Goal: Transaction & Acquisition: Purchase product/service

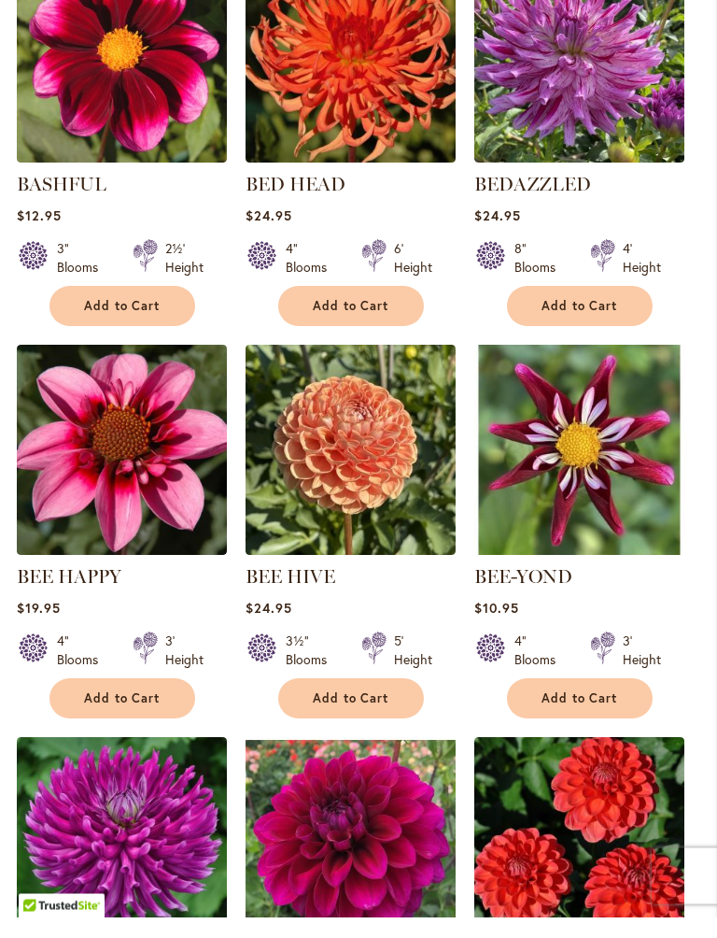
scroll to position [3416, 0]
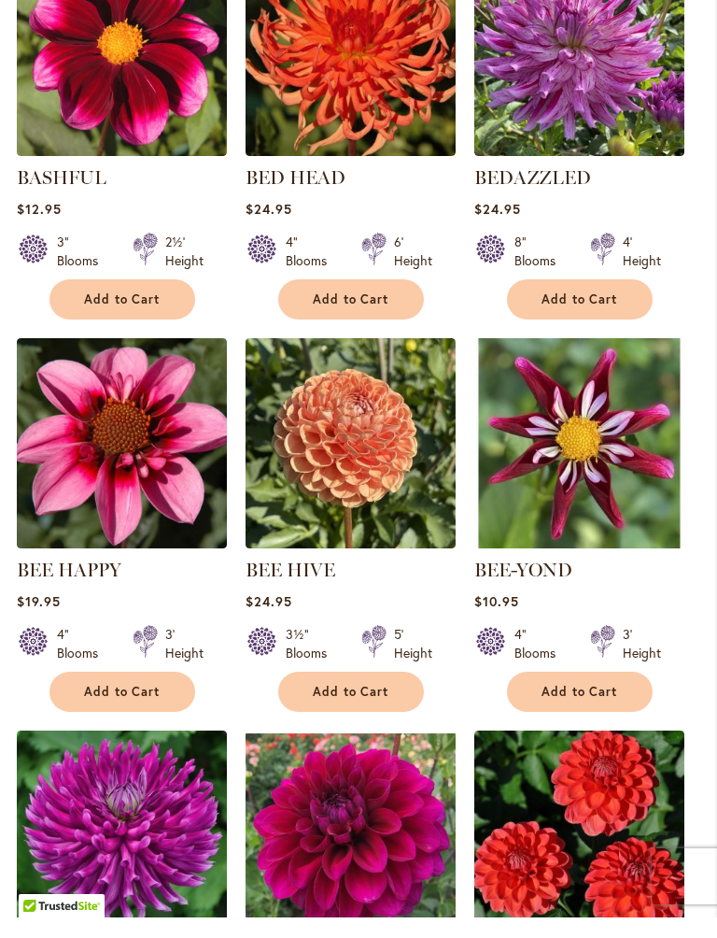
click at [361, 423] on img at bounding box center [351, 464] width 210 height 210
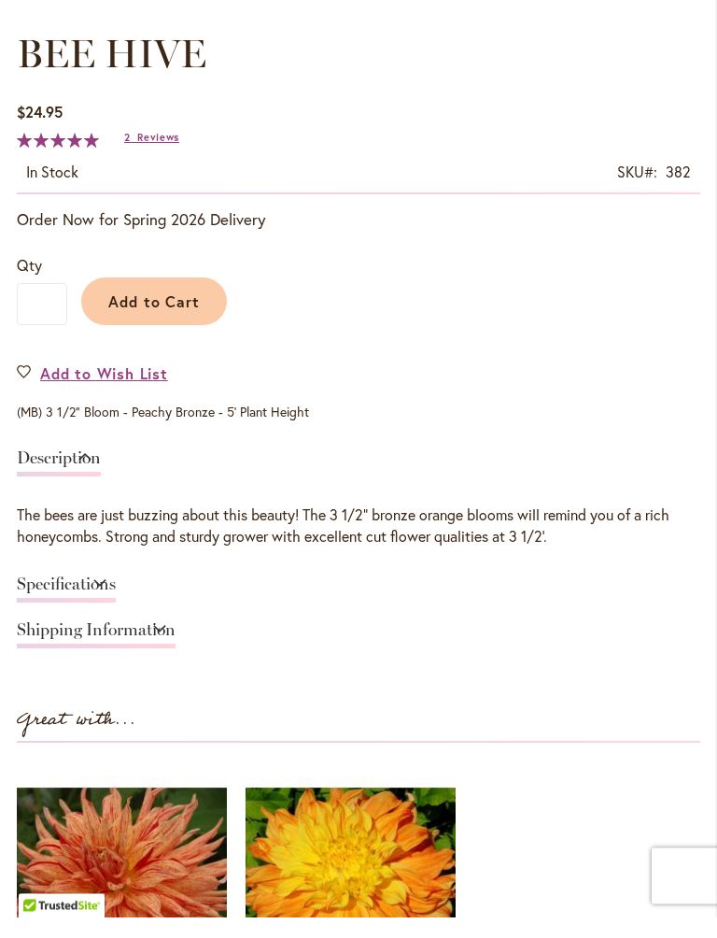
scroll to position [956, 0]
click at [193, 323] on span "Add to Cart" at bounding box center [154, 322] width 92 height 20
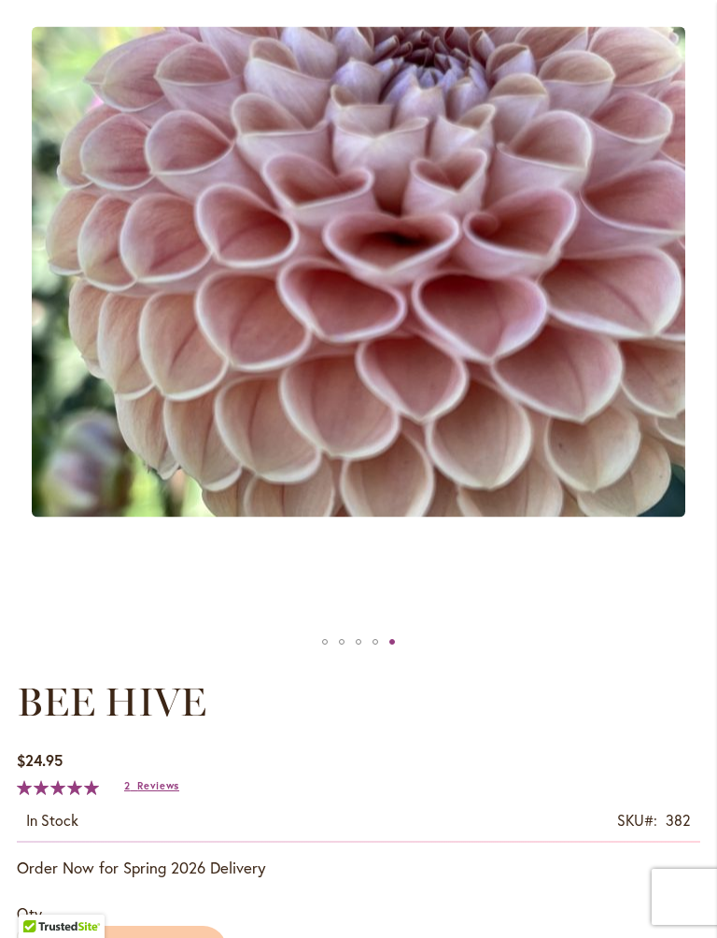
scroll to position [362, 0]
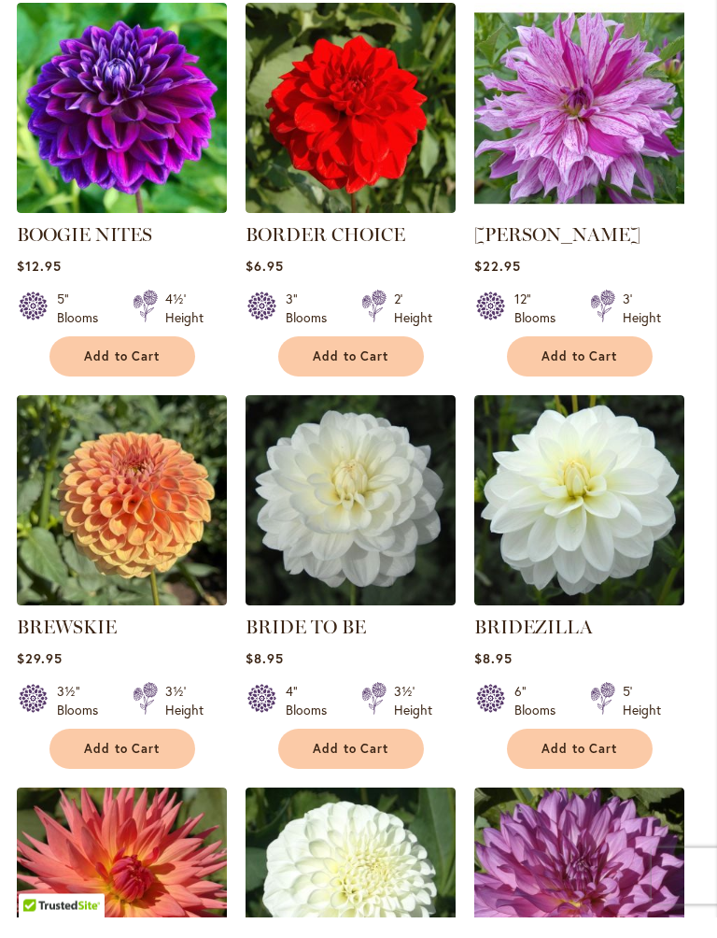
scroll to position [6132, 0]
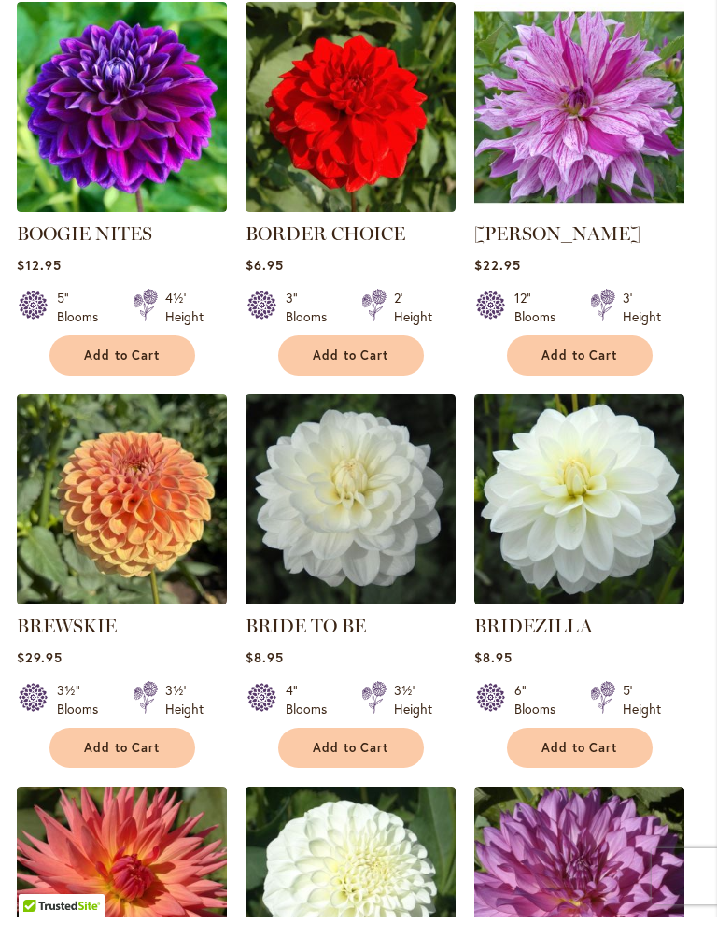
click at [97, 507] on img at bounding box center [122, 520] width 210 height 210
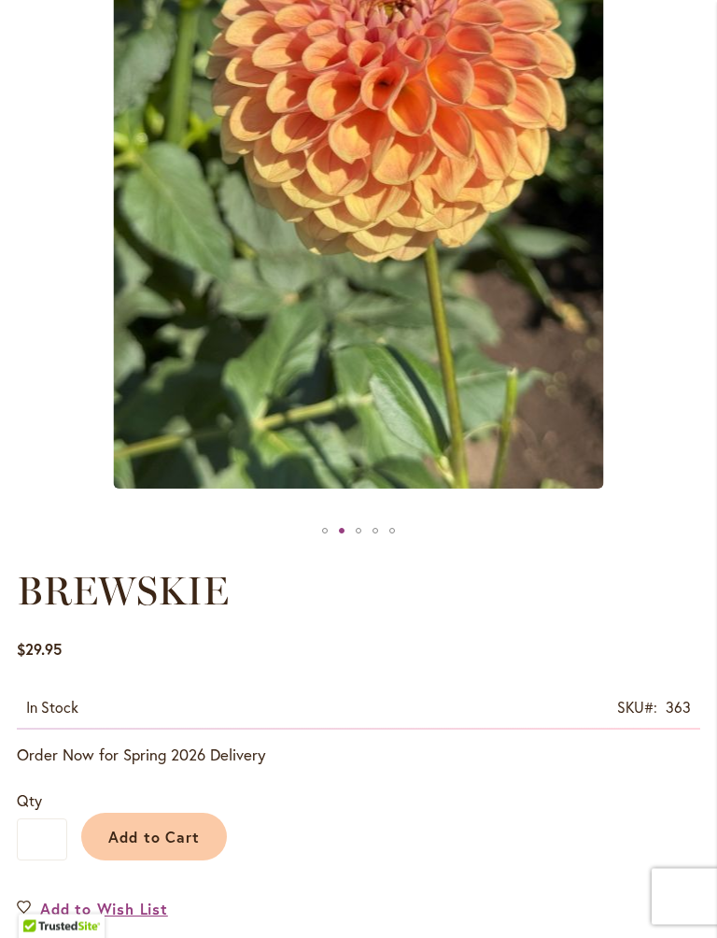
scroll to position [440, 0]
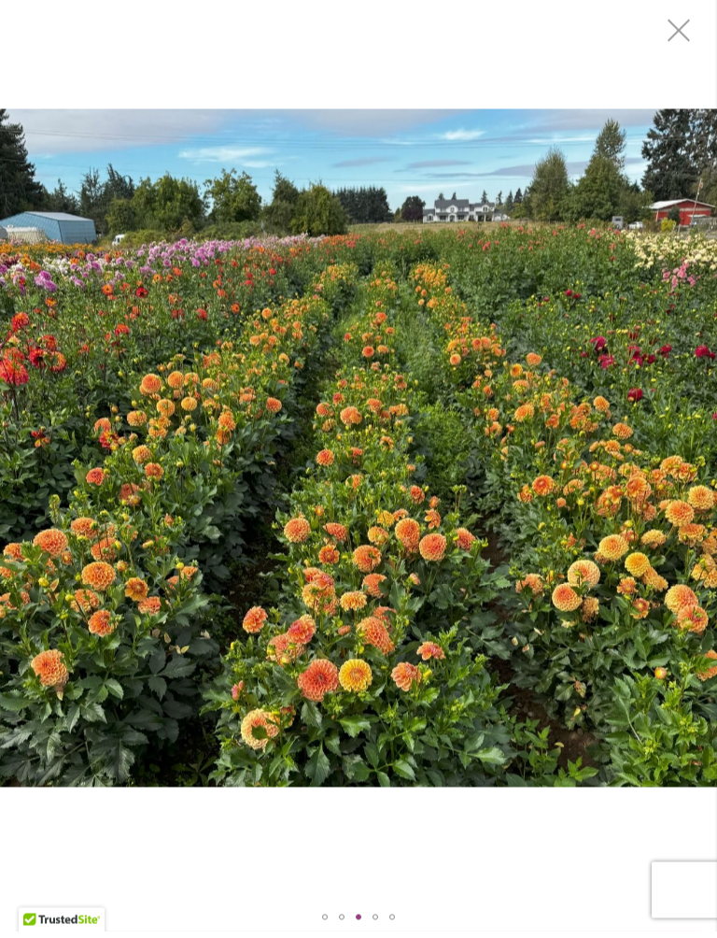
scroll to position [0, 0]
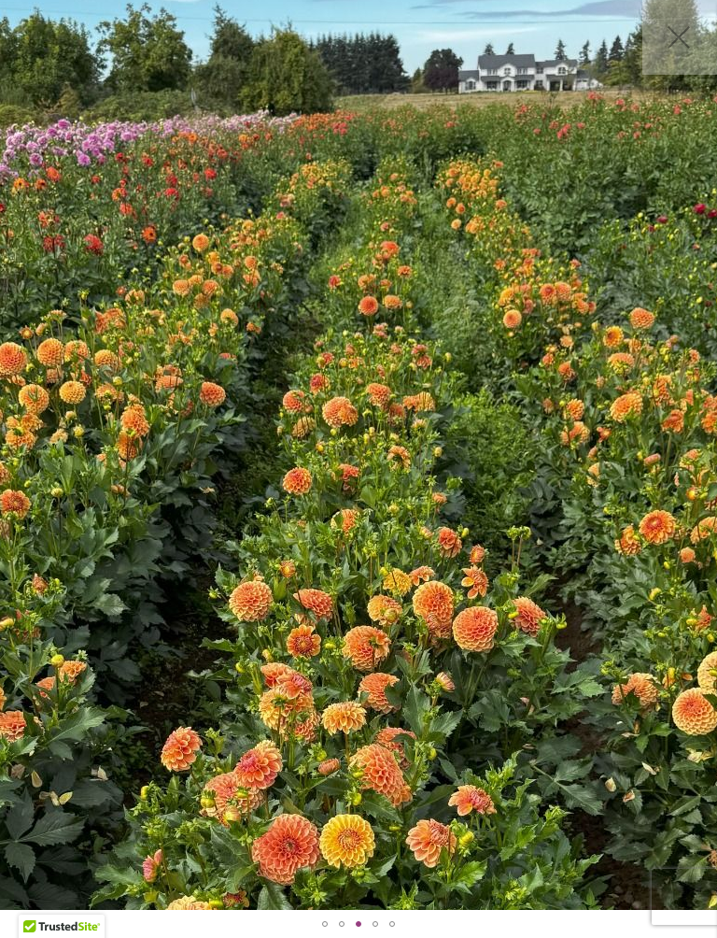
click at [519, 410] on img "BREWSKIE" at bounding box center [352, 465] width 1185 height 1121
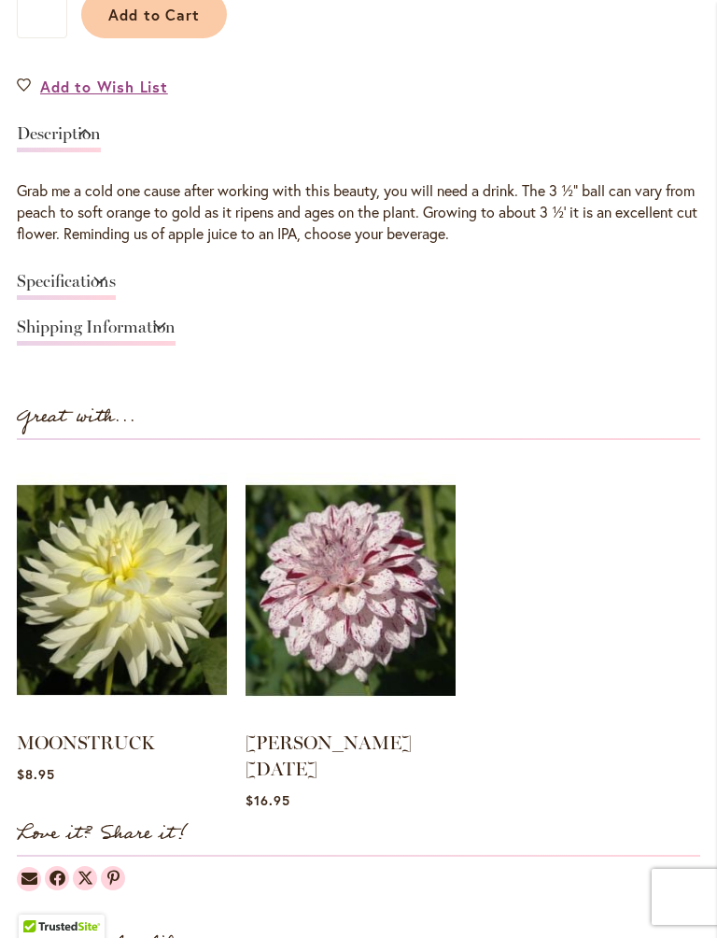
scroll to position [1260, 0]
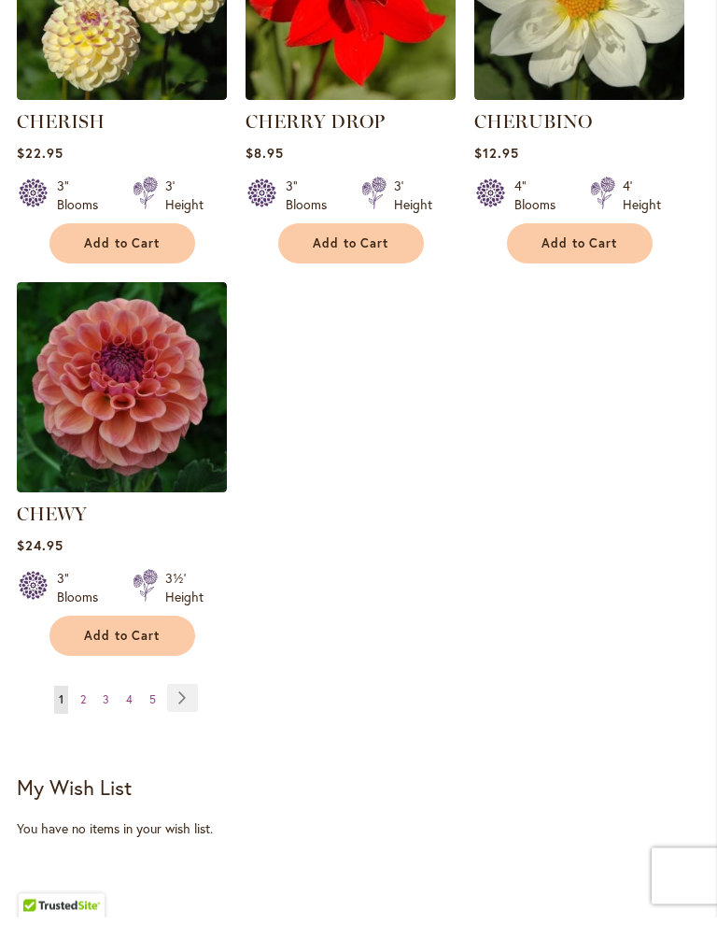
scroll to position [8624, 0]
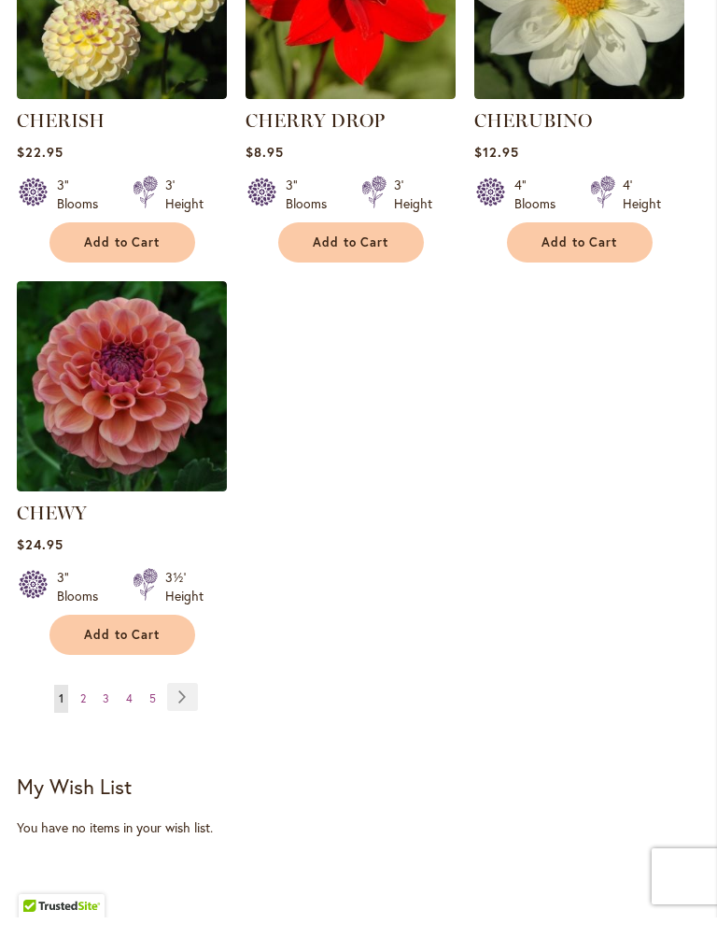
click at [207, 703] on div "Page You're currently reading page 1 Page 2 Page 3 Page 4 Page 5" at bounding box center [359, 729] width 684 height 53
click at [189, 703] on link "Page Next" at bounding box center [182, 717] width 31 height 28
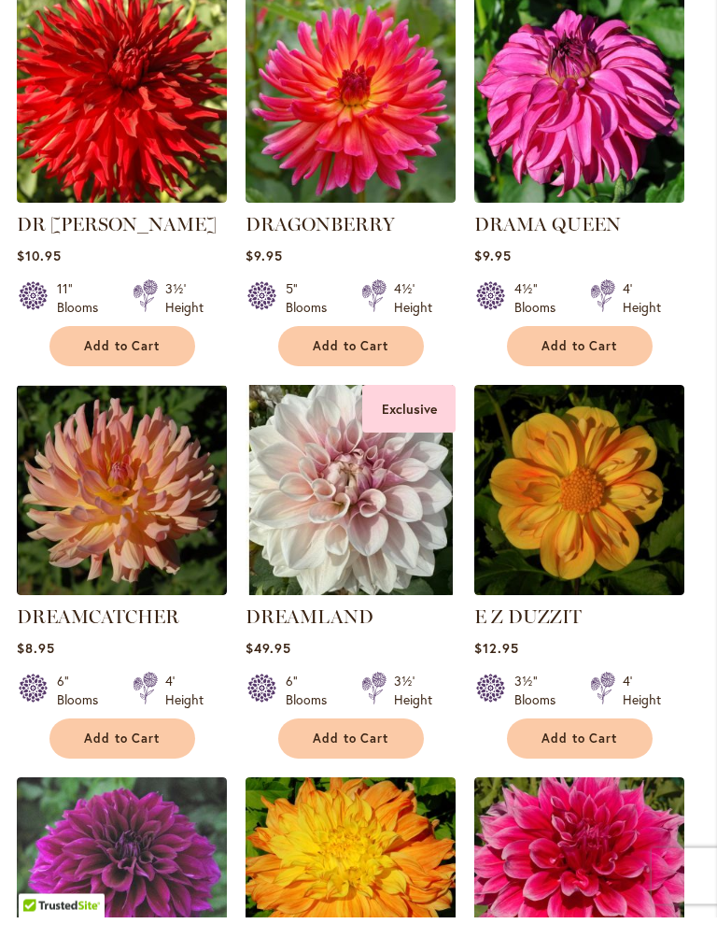
scroll to position [4676, 0]
click at [398, 423] on img at bounding box center [351, 510] width 210 height 210
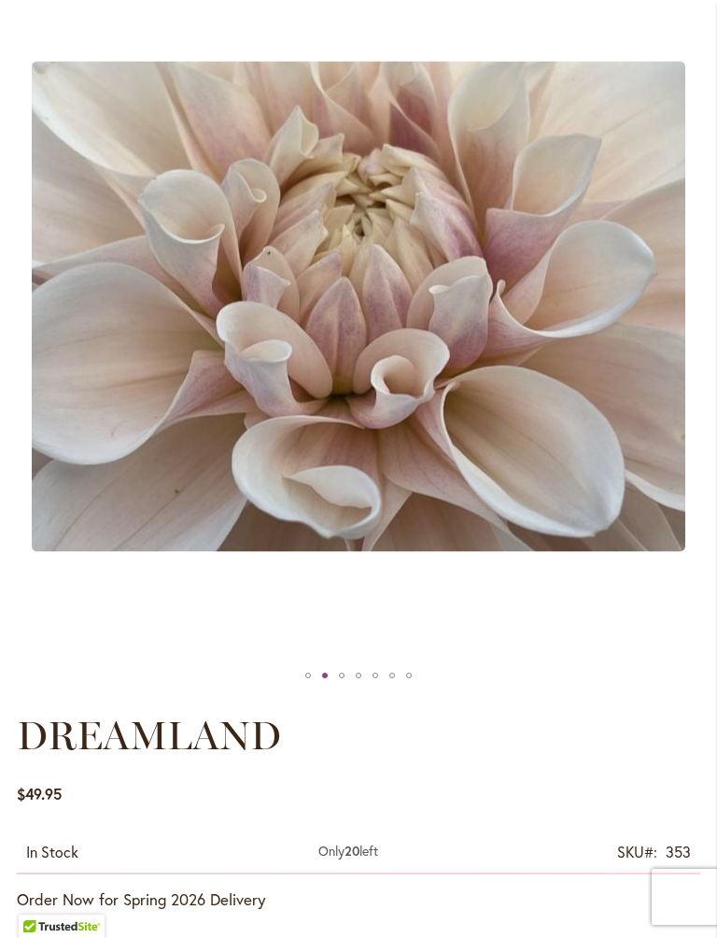
scroll to position [294, 0]
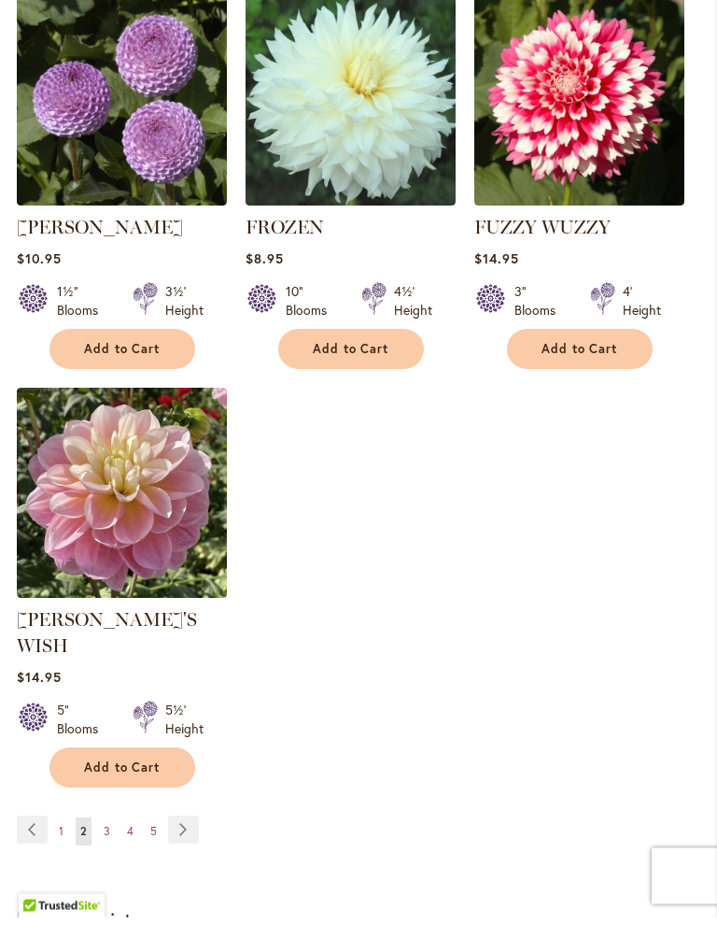
scroll to position [8743, 0]
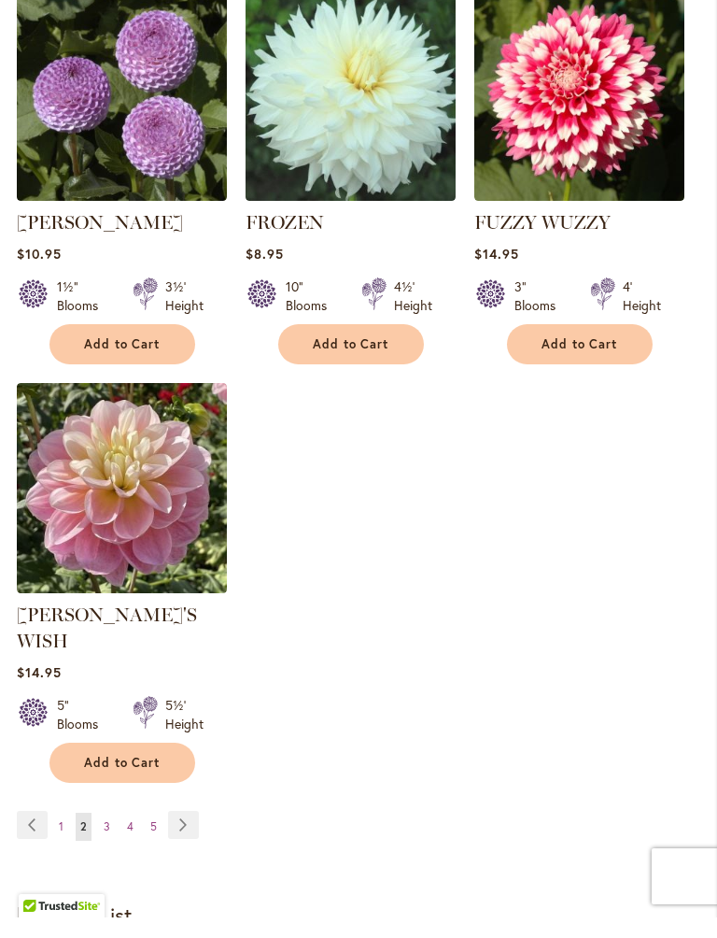
click at [179, 831] on link "Page Next" at bounding box center [183, 845] width 31 height 28
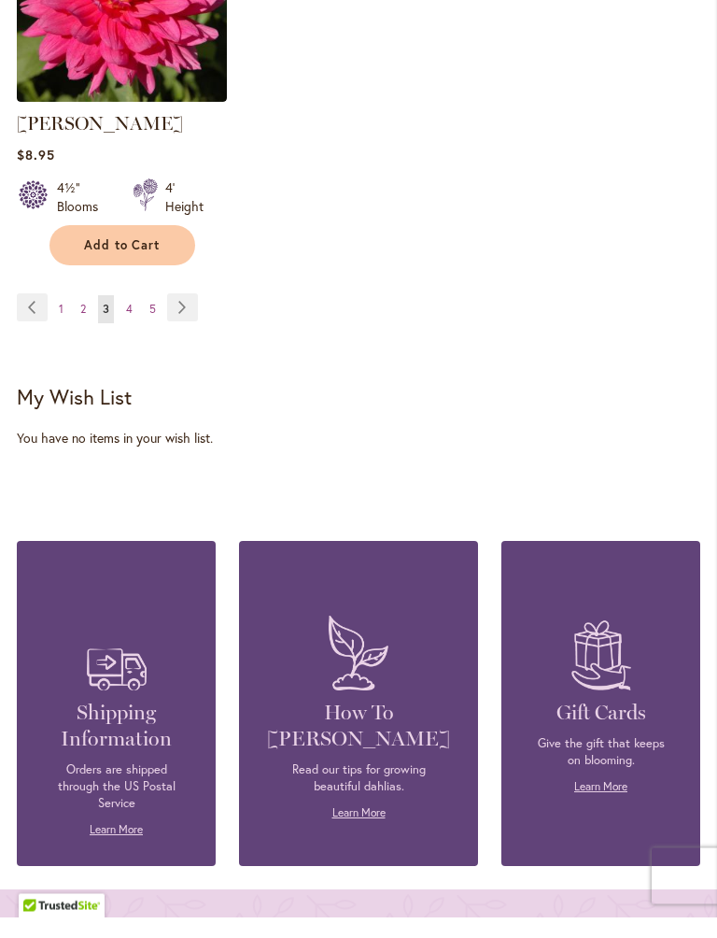
scroll to position [9210, 0]
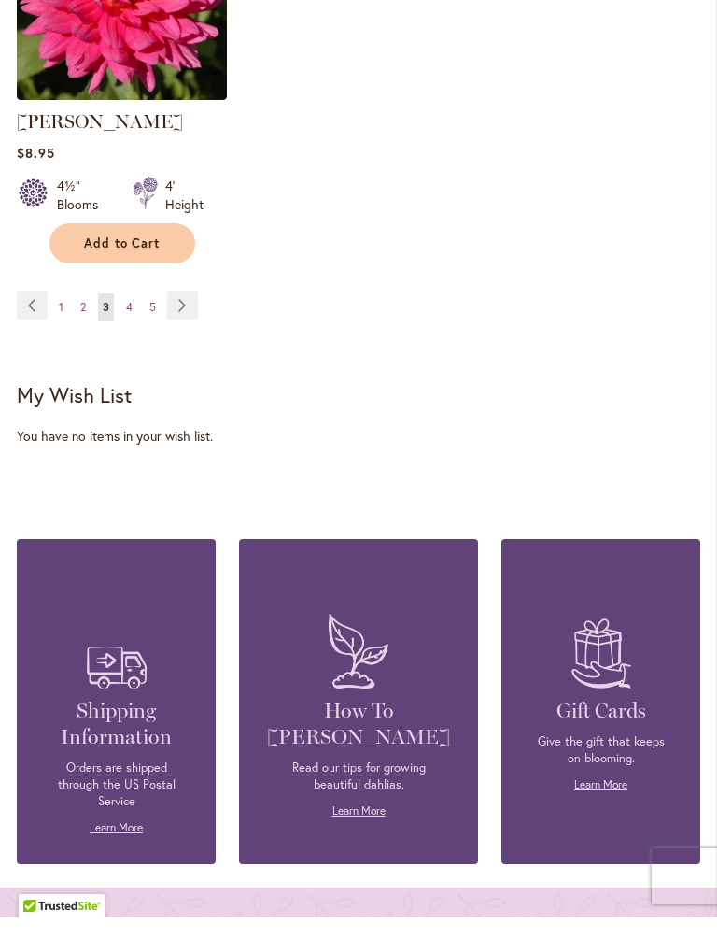
click at [171, 312] on link "Page Next" at bounding box center [182, 326] width 31 height 28
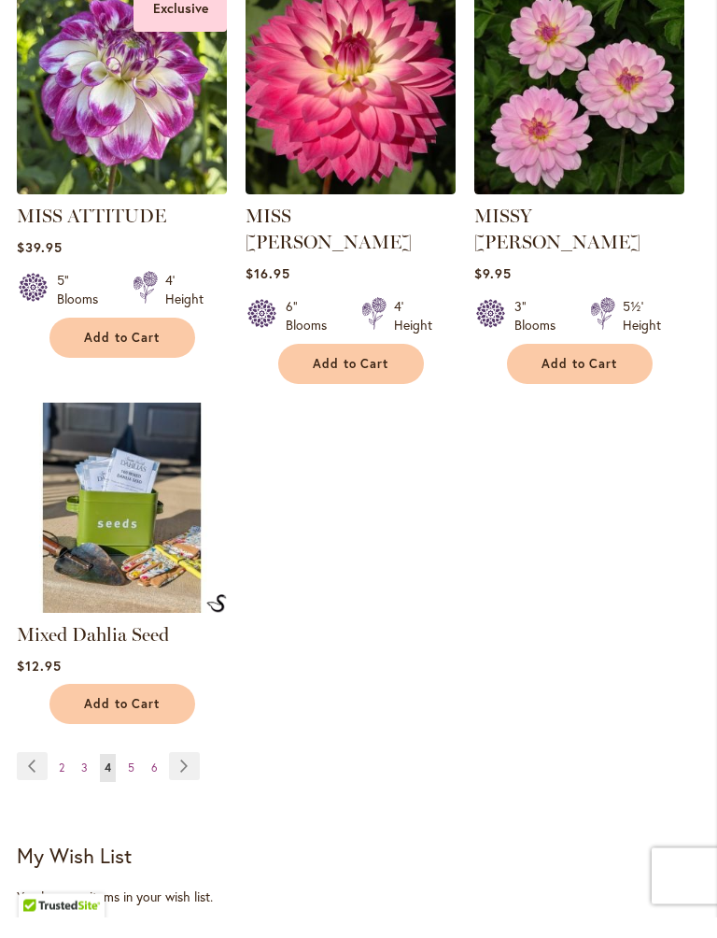
scroll to position [8635, 0]
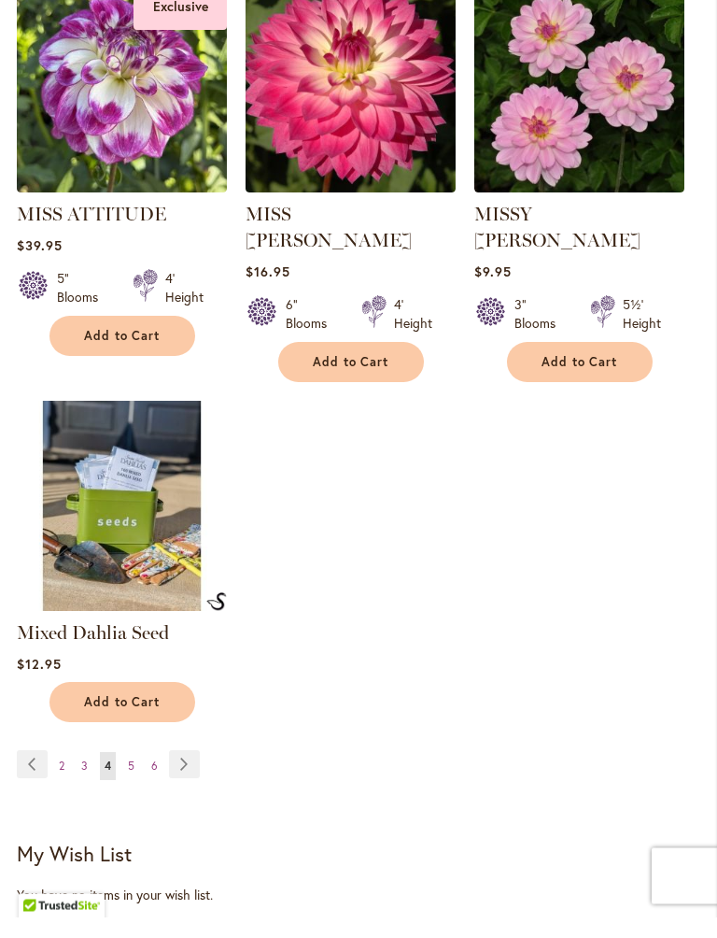
click at [182, 771] on link "Page Next" at bounding box center [184, 785] width 31 height 28
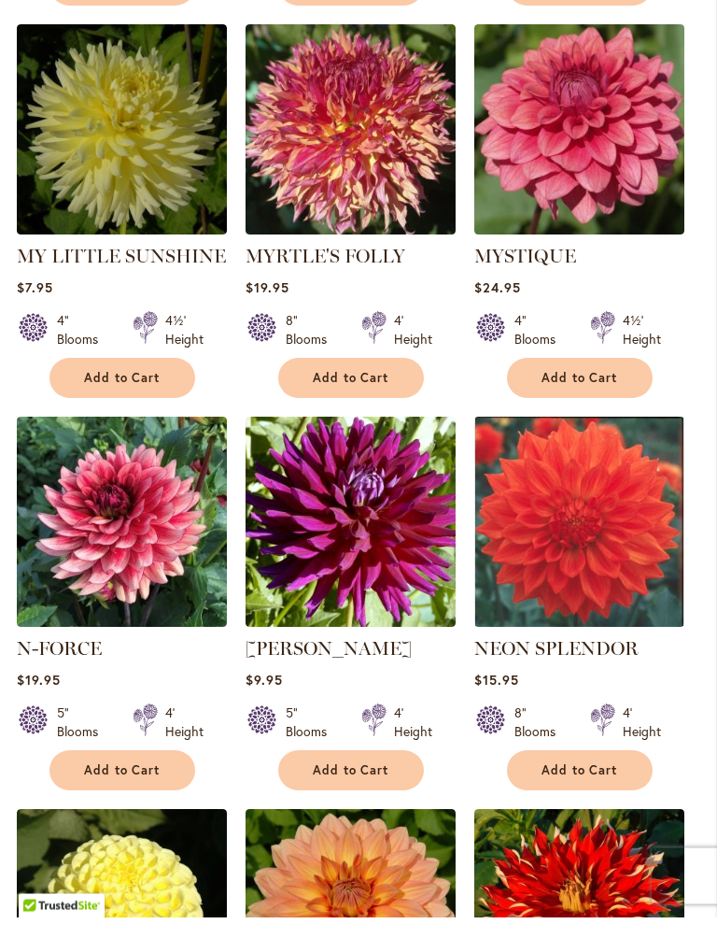
scroll to position [1378, 0]
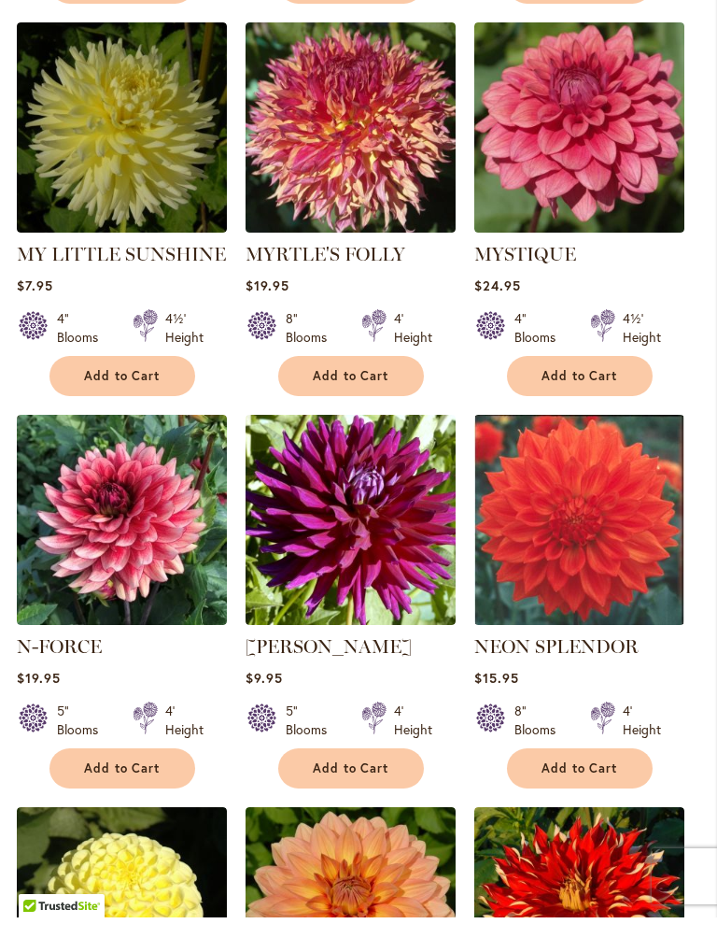
click at [147, 494] on img at bounding box center [122, 540] width 210 height 210
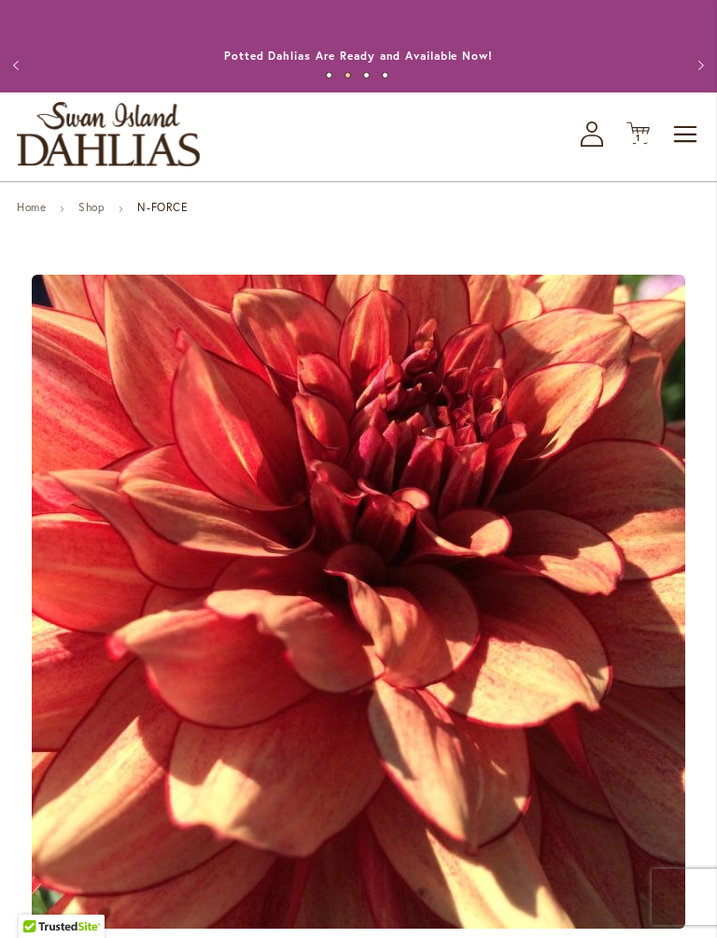
click at [3, 74] on button "Previous" at bounding box center [18, 65] width 37 height 37
click at [13, 84] on button "Previous" at bounding box center [18, 65] width 37 height 37
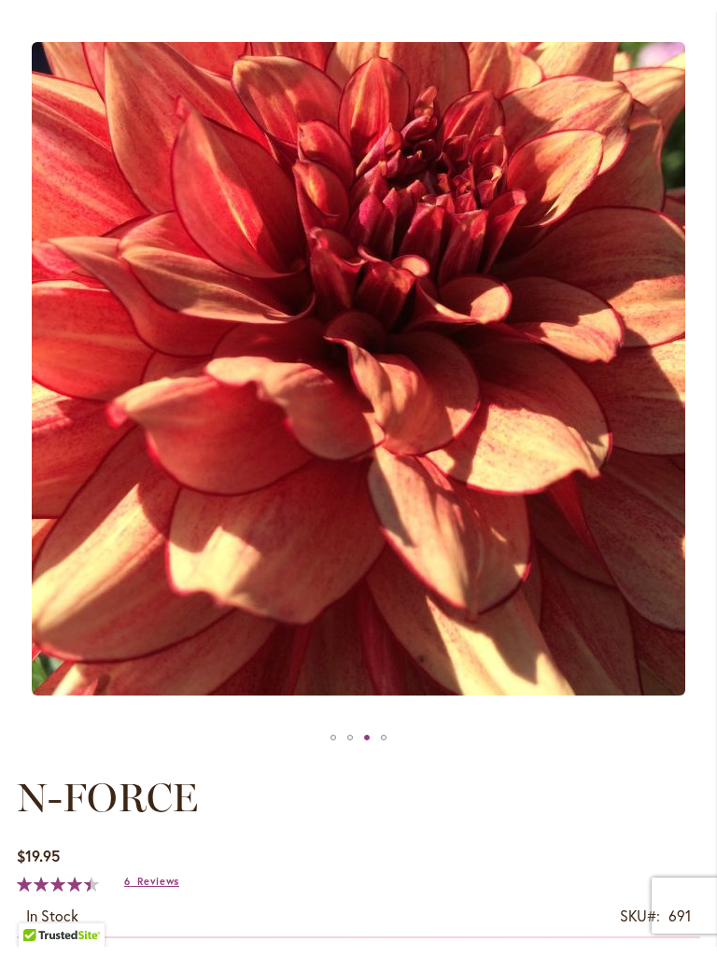
scroll to position [232, 0]
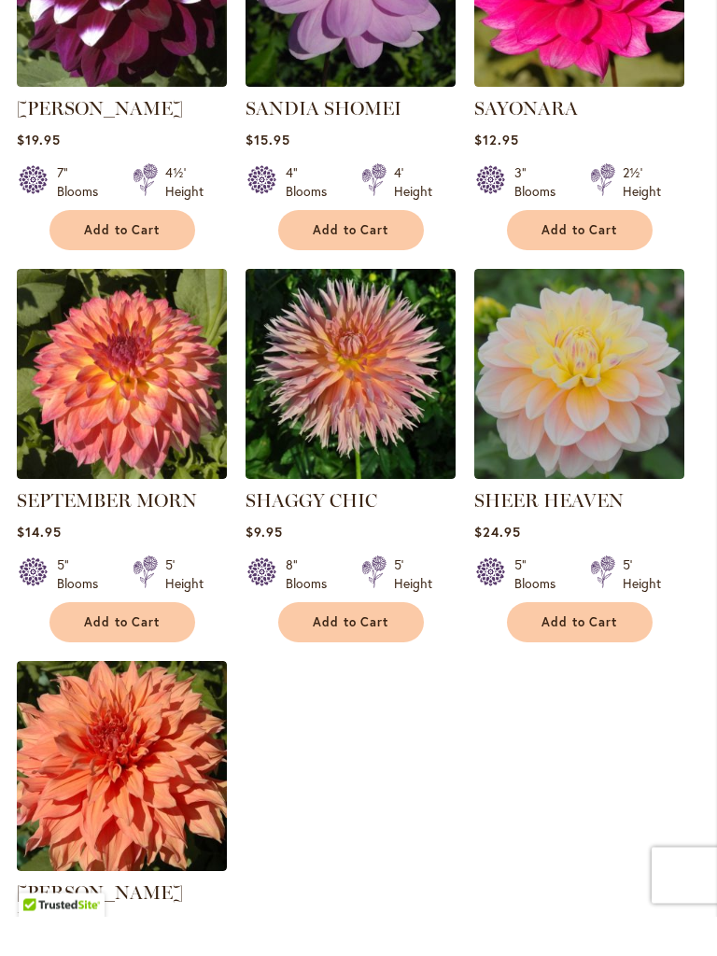
scroll to position [8252, 0]
click at [554, 364] on img at bounding box center [579, 413] width 210 height 210
